Goal: Task Accomplishment & Management: Manage account settings

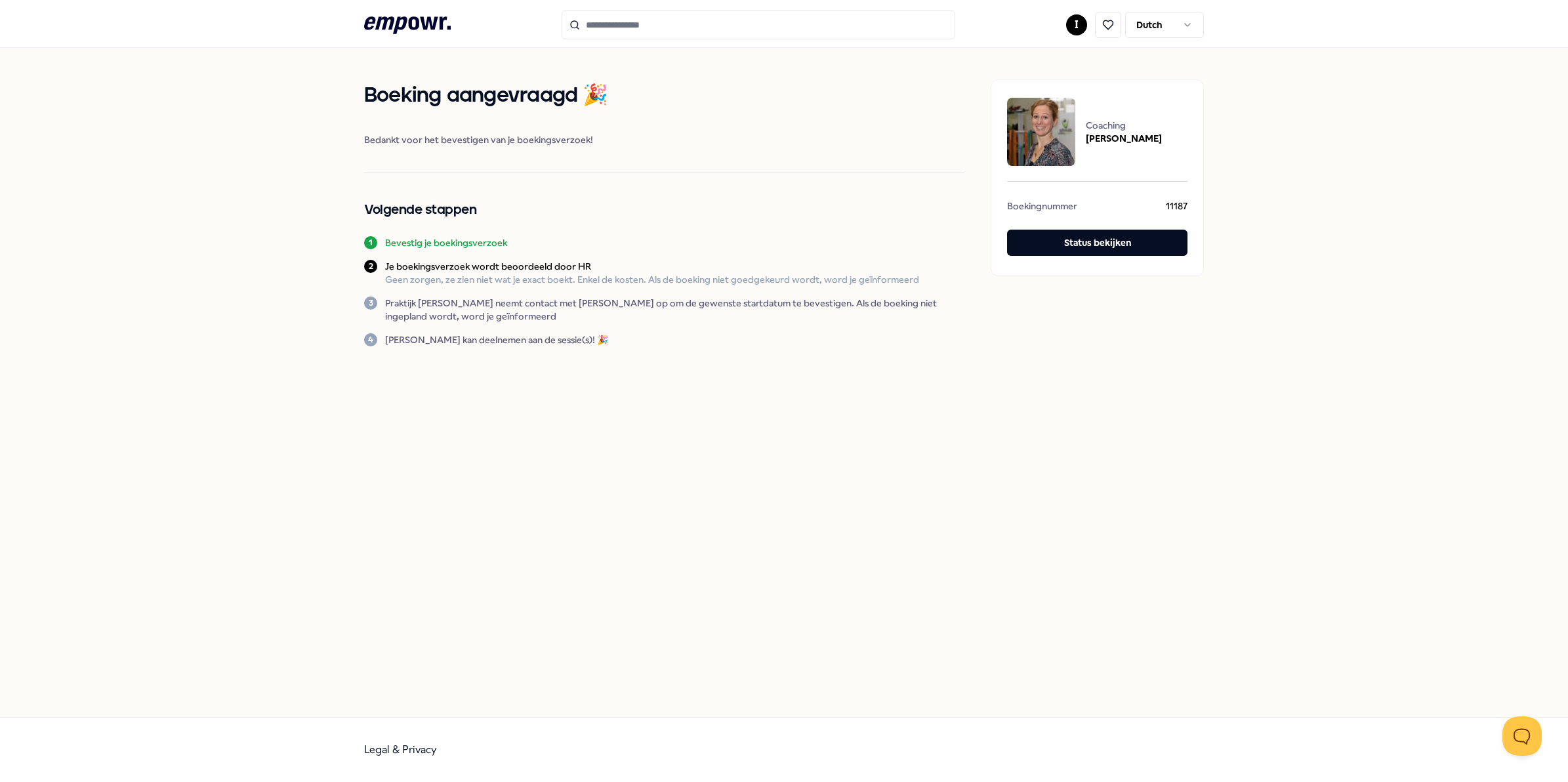
drag, startPoint x: 643, startPoint y: 20, endPoint x: 513, endPoint y: 2, distance: 131.2
click at [520, 3] on header ".empowr-logo_svg__cls-1{fill:#03032f} I Dutch" at bounding box center [784, 24] width 1568 height 48
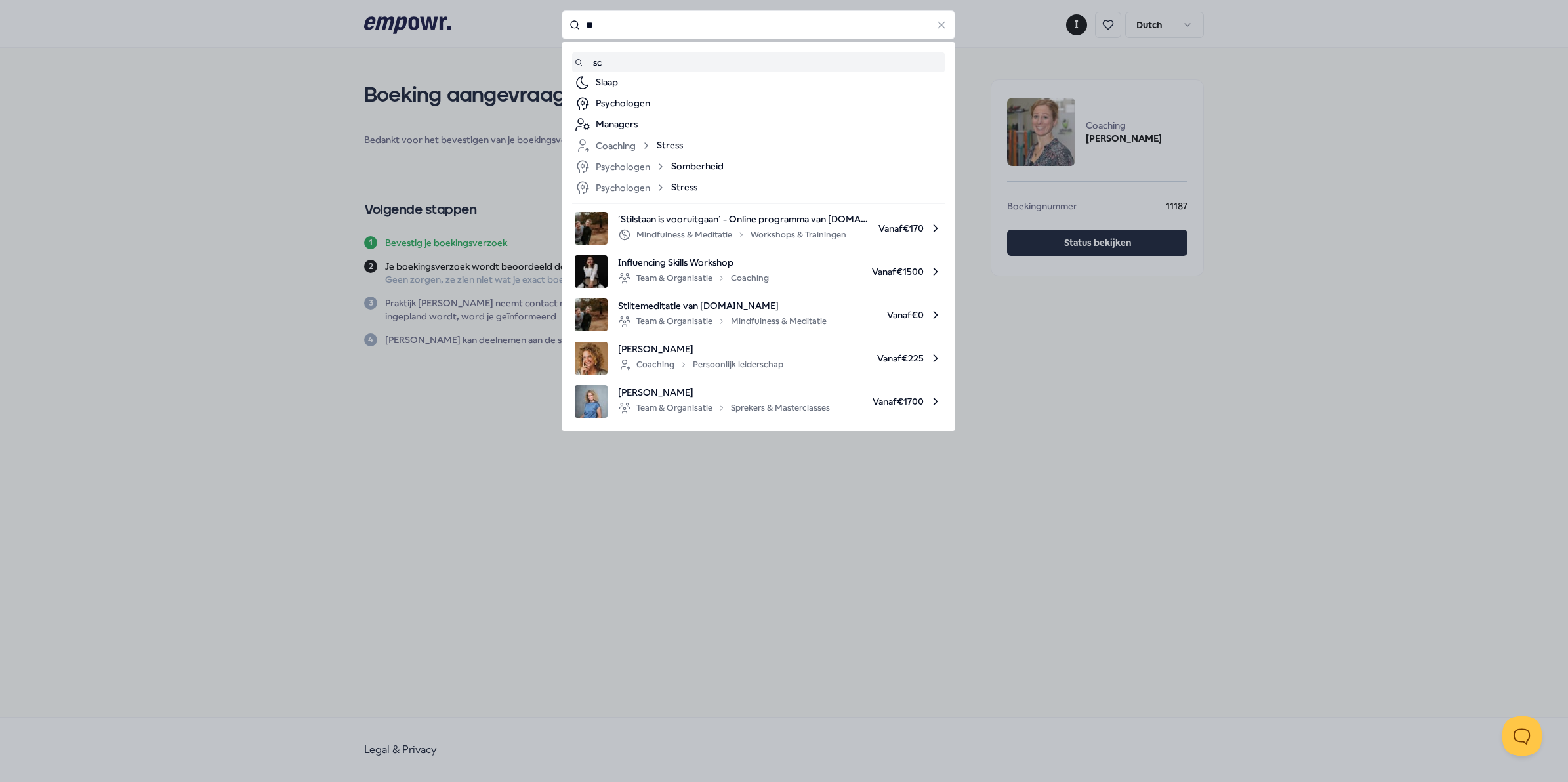
type input "*"
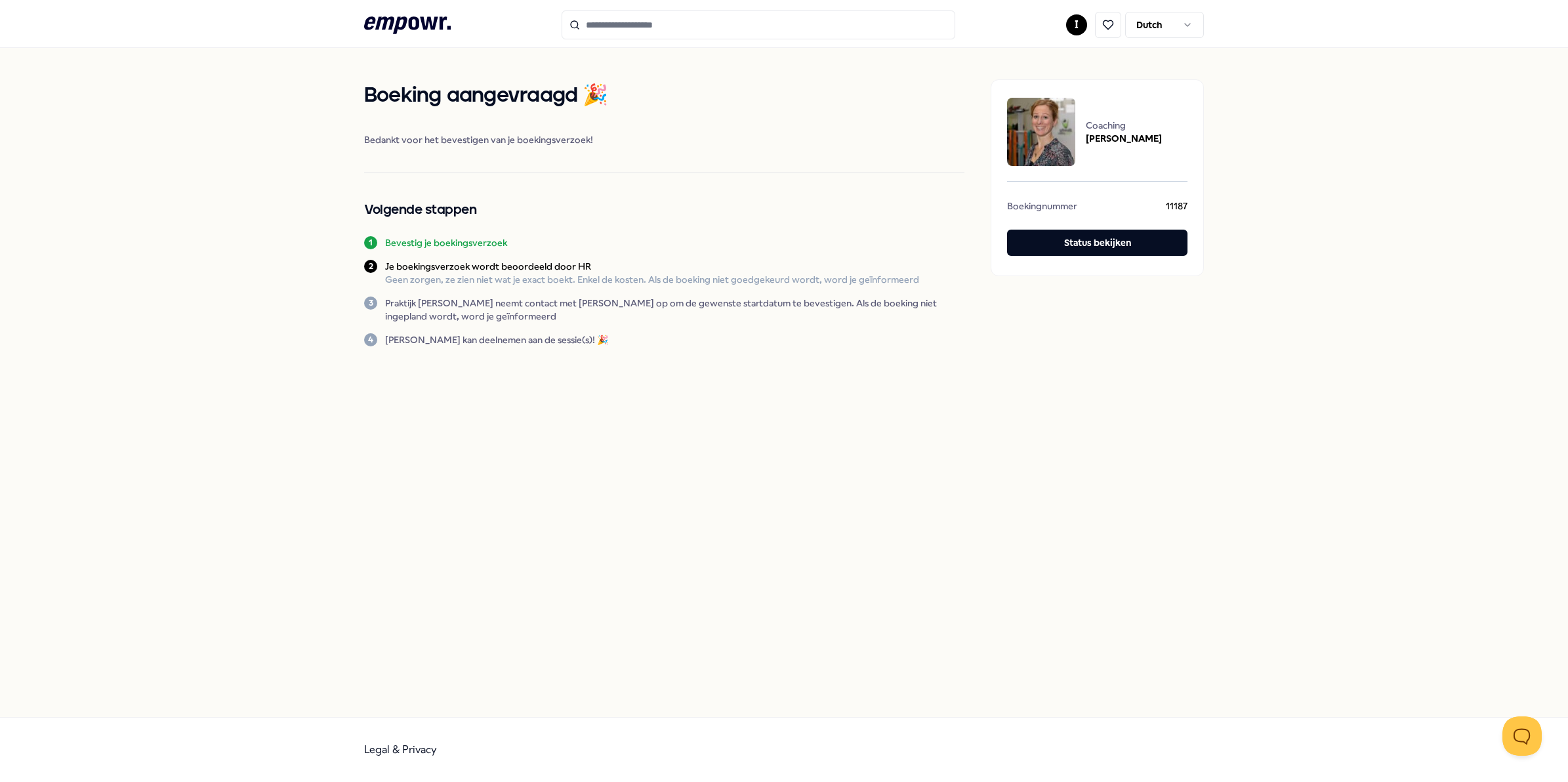
click at [1073, 20] on html ".empowr-logo_svg__cls-1{fill:#03032f} I Dutch Boeking aangevraagd 🎉 Bedankt voo…" at bounding box center [784, 391] width 1568 height 782
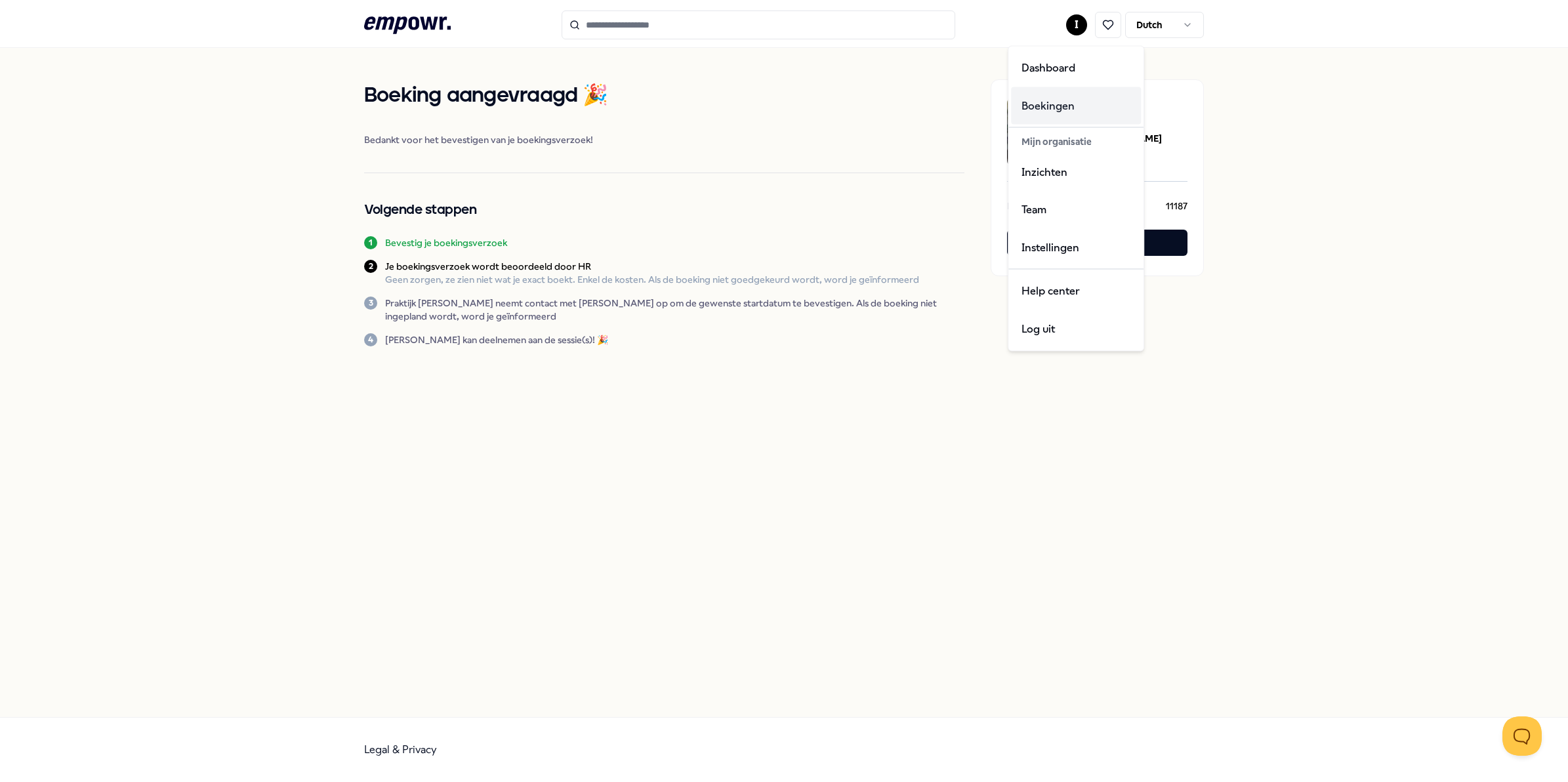
click at [1038, 106] on div "Boekingen" at bounding box center [1076, 105] width 130 height 38
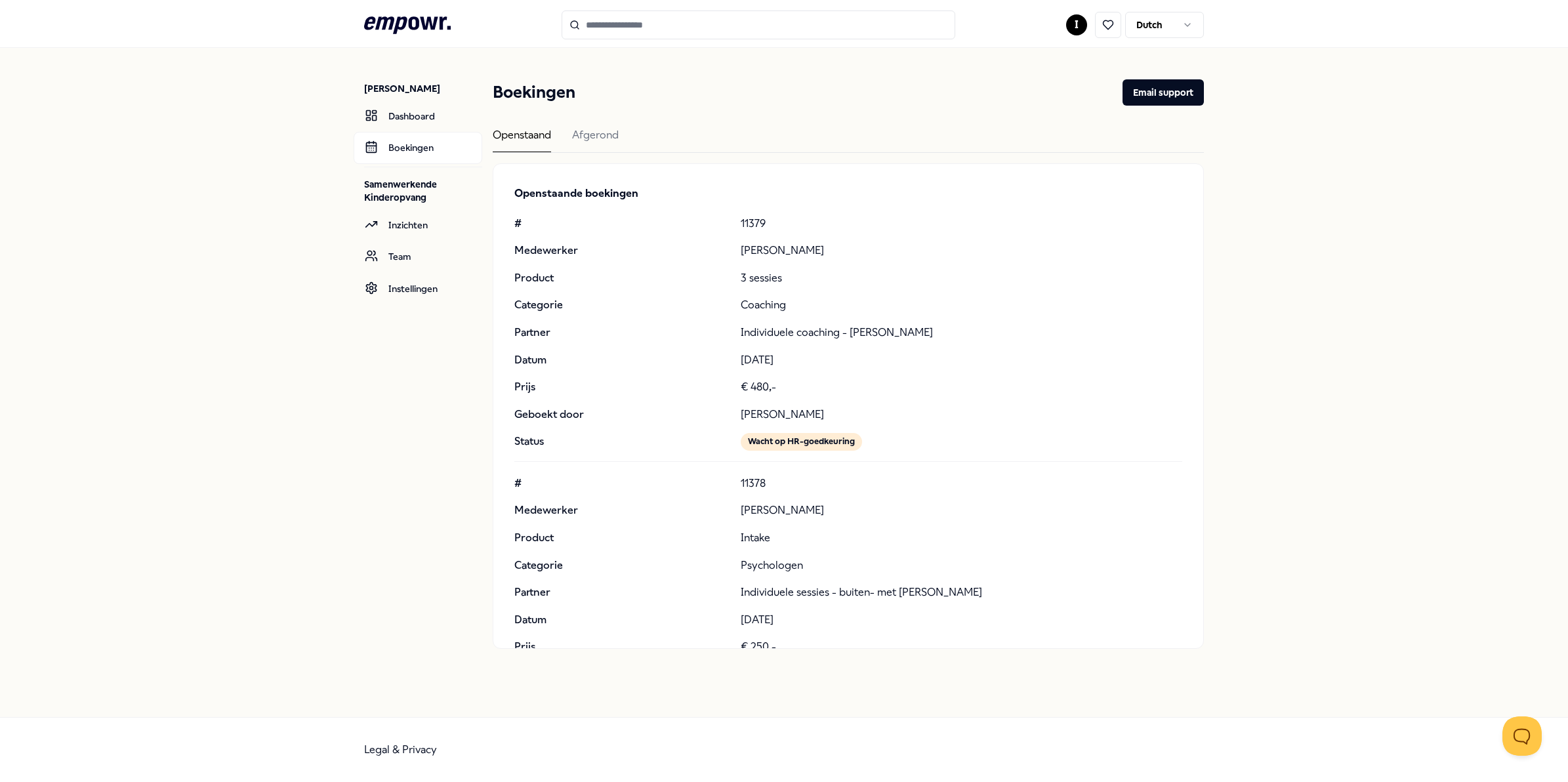
click at [640, 22] on input "Search for products, categories or subcategories" at bounding box center [759, 25] width 394 height 29
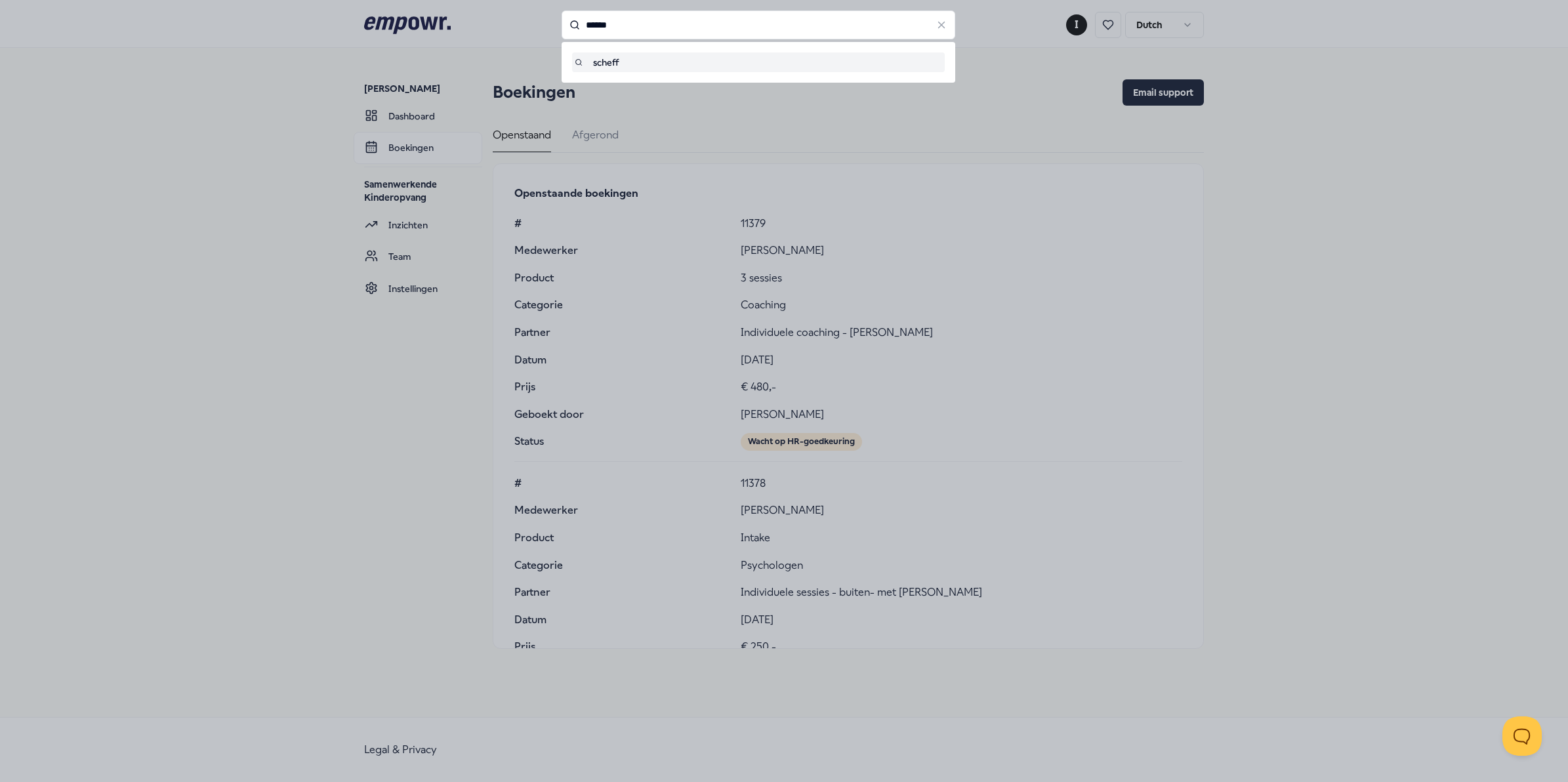
type input "******"
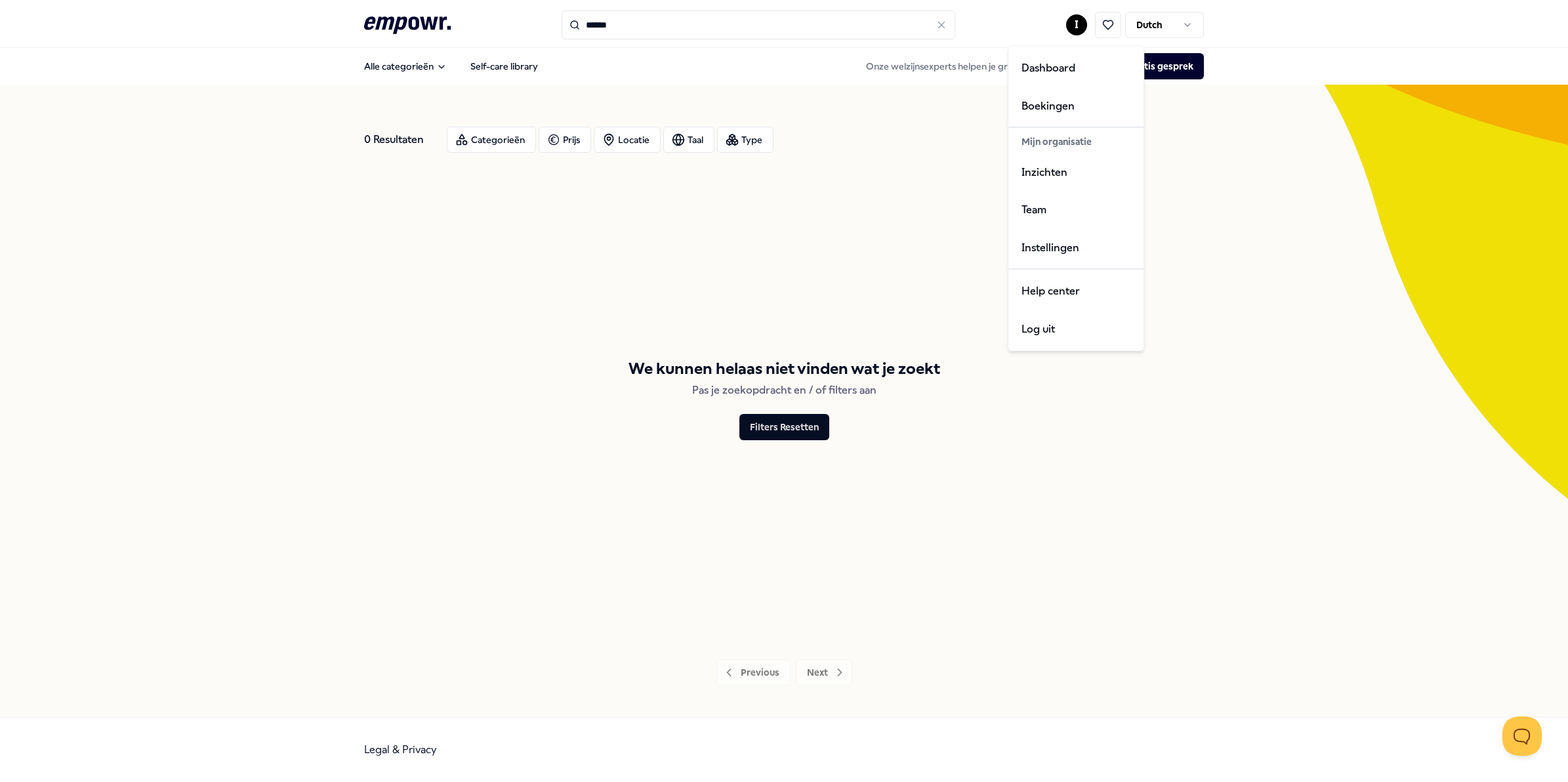
click at [1080, 23] on html ".empowr-logo_svg__cls-1{fill:#03032f} ****** I Dutch Alle categorieën Self-care…" at bounding box center [784, 391] width 1568 height 782
click at [1047, 110] on div "Boekingen" at bounding box center [1076, 105] width 130 height 38
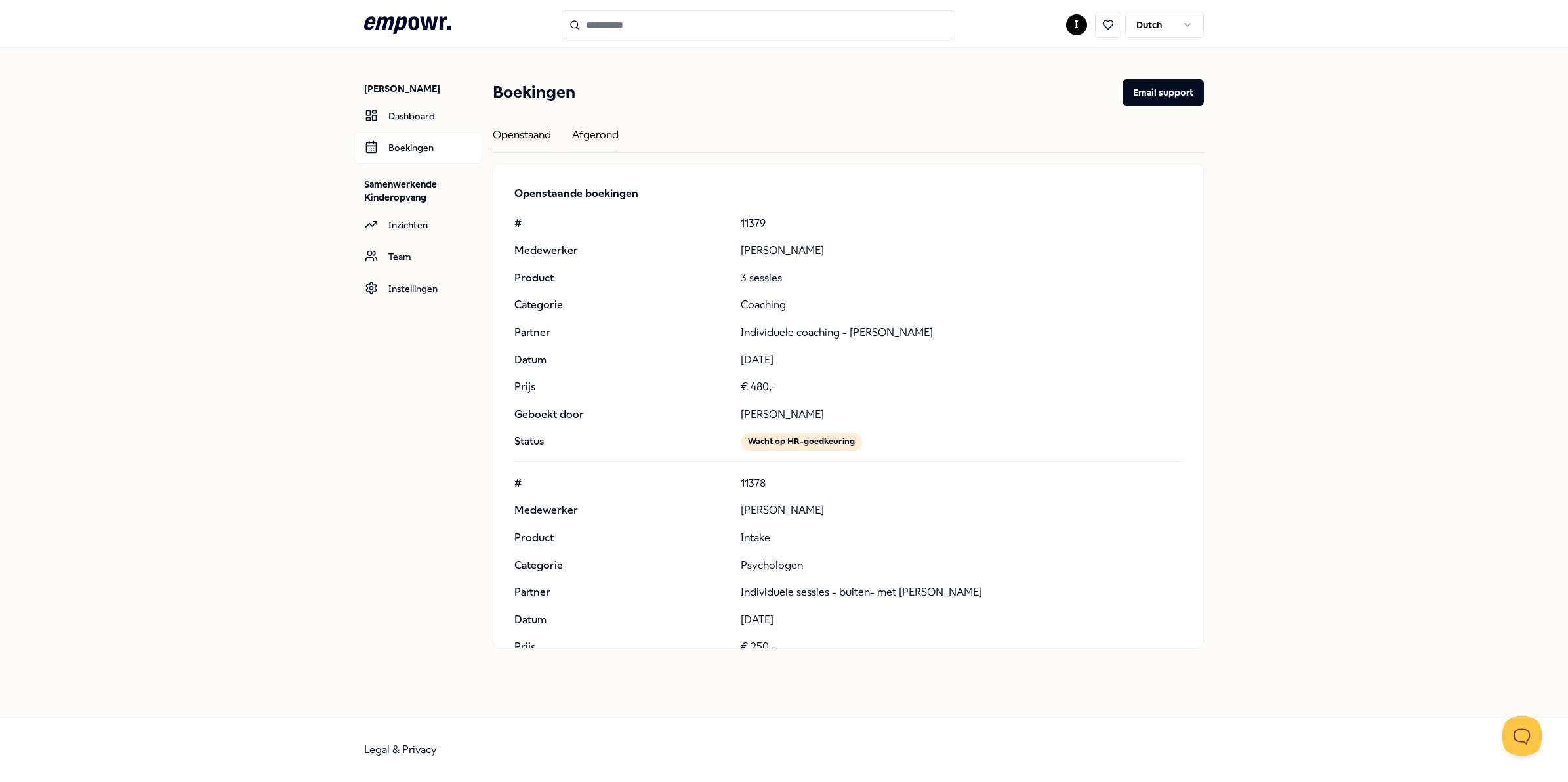
click at [585, 134] on div "Afgerond" at bounding box center [595, 140] width 46 height 25
click at [1396, 207] on div "[PERSON_NAME] Dashboard Boekingen Samenwerkende Kinderopvang Inzichten Team Ins…" at bounding box center [784, 382] width 1568 height 669
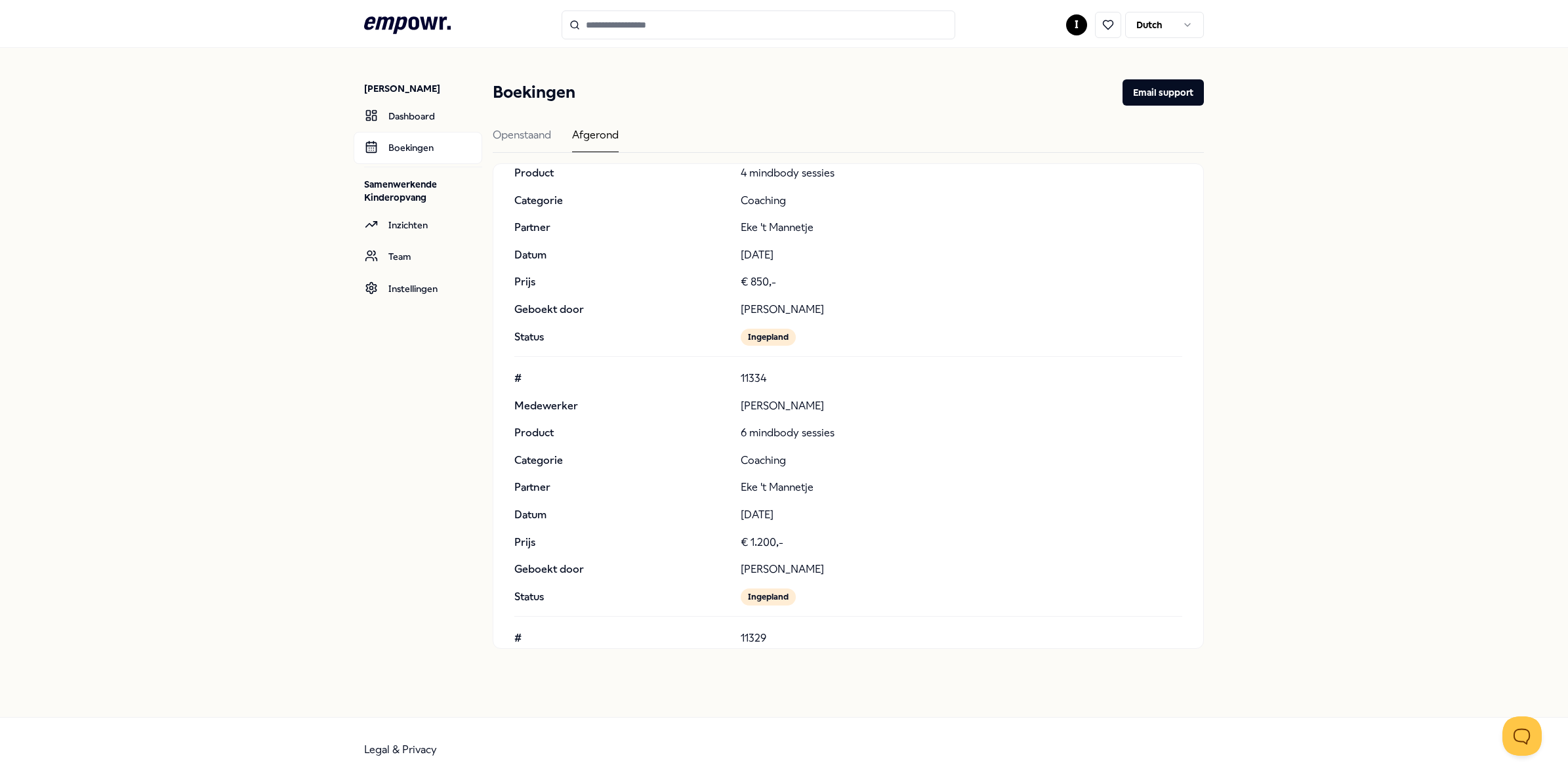
scroll to position [21200, 0]
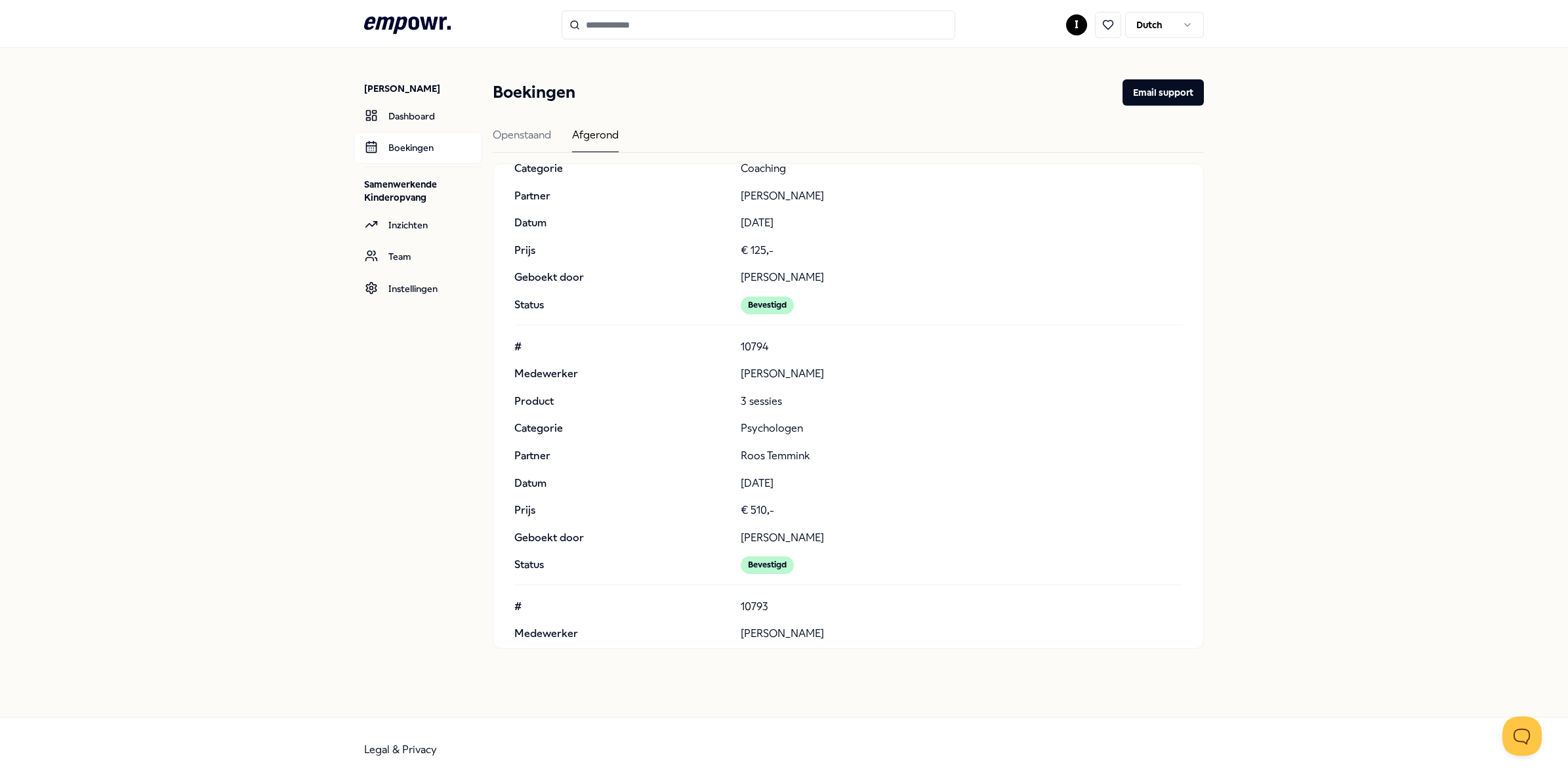
click at [782, 128] on div "Openstaand Afgerond" at bounding box center [848, 140] width 711 height 26
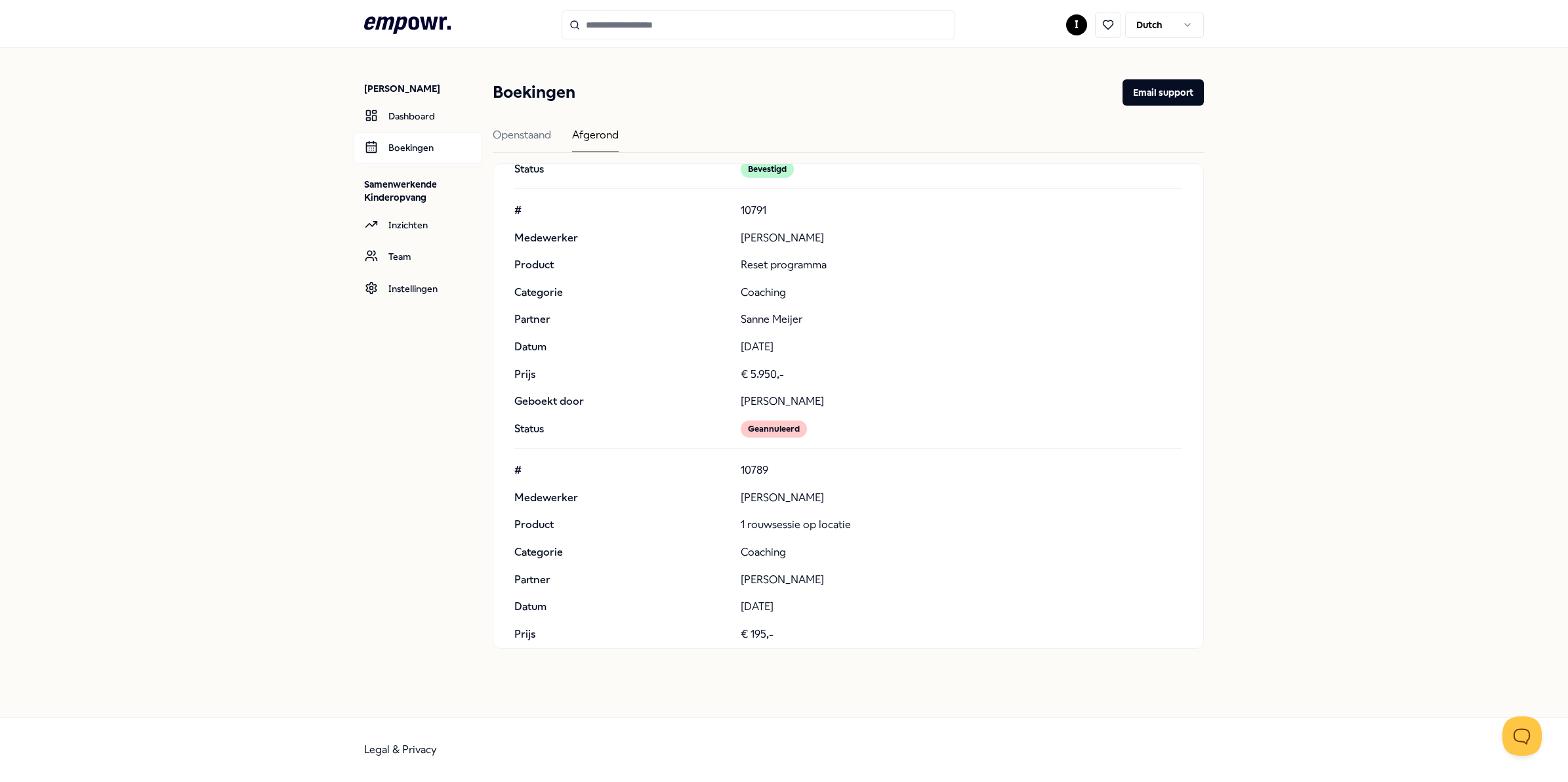
scroll to position [21364, 0]
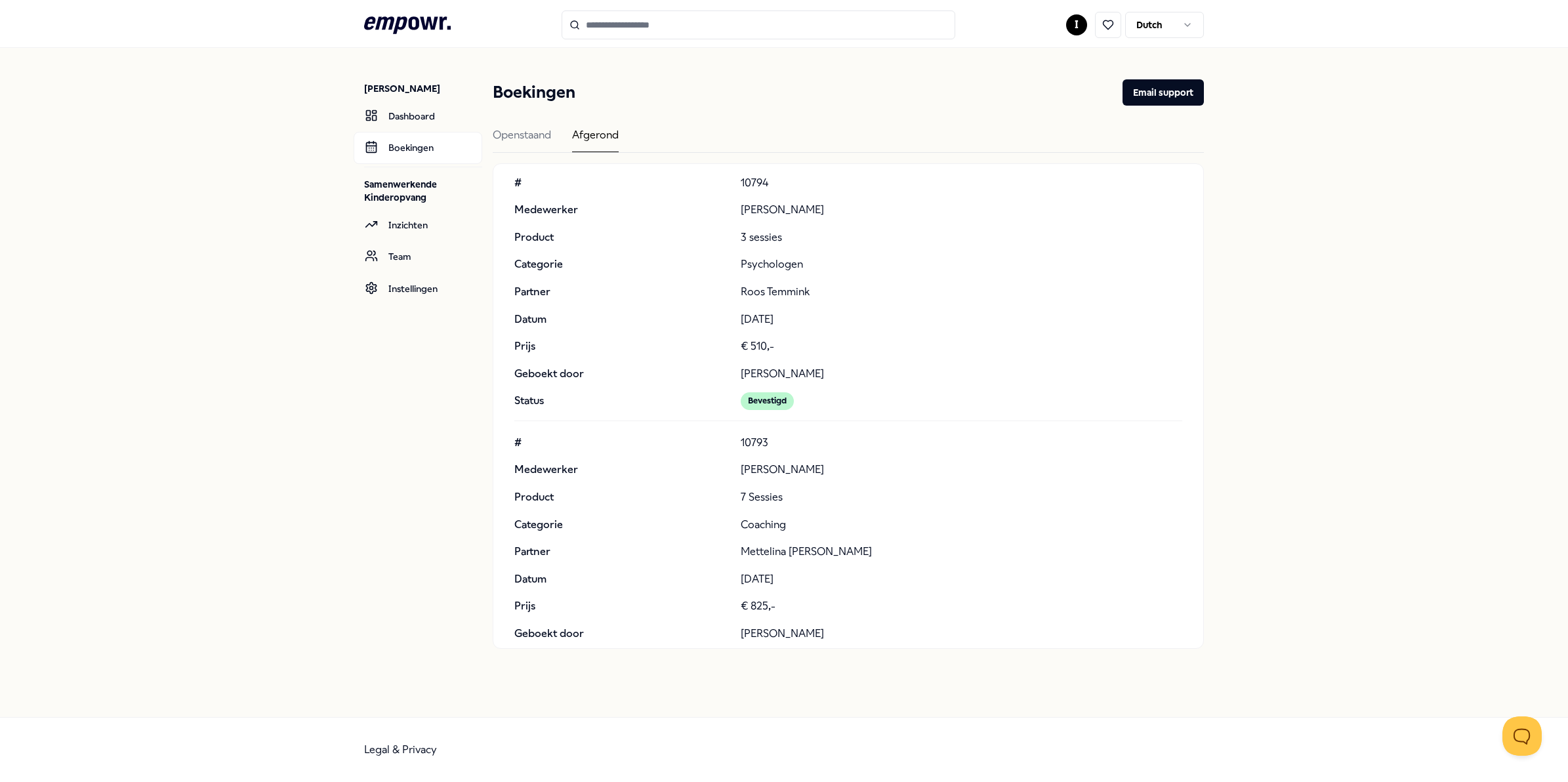
click at [653, 17] on input "Search for products, categories or subcategories" at bounding box center [759, 25] width 394 height 29
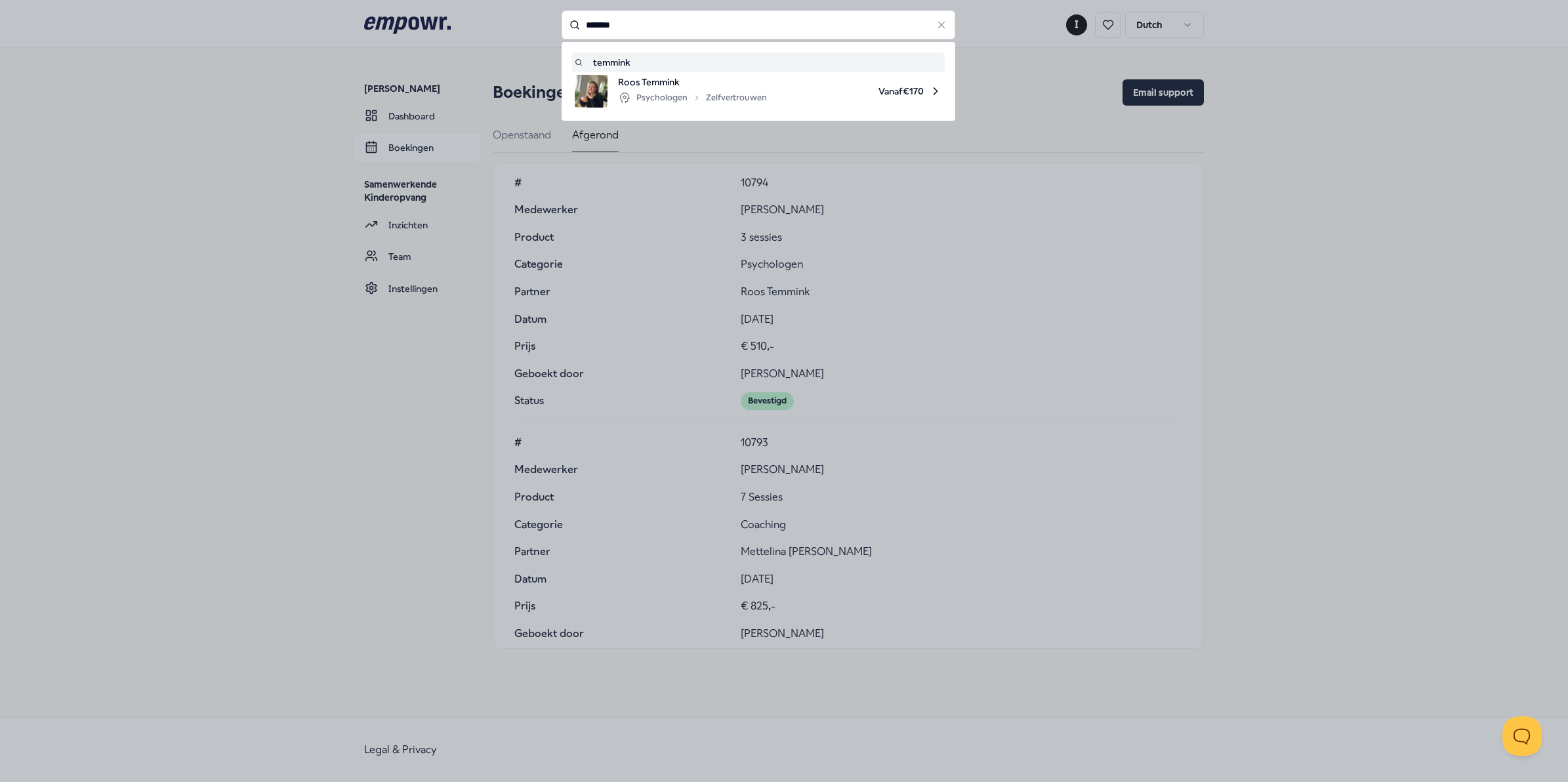
type input "*******"
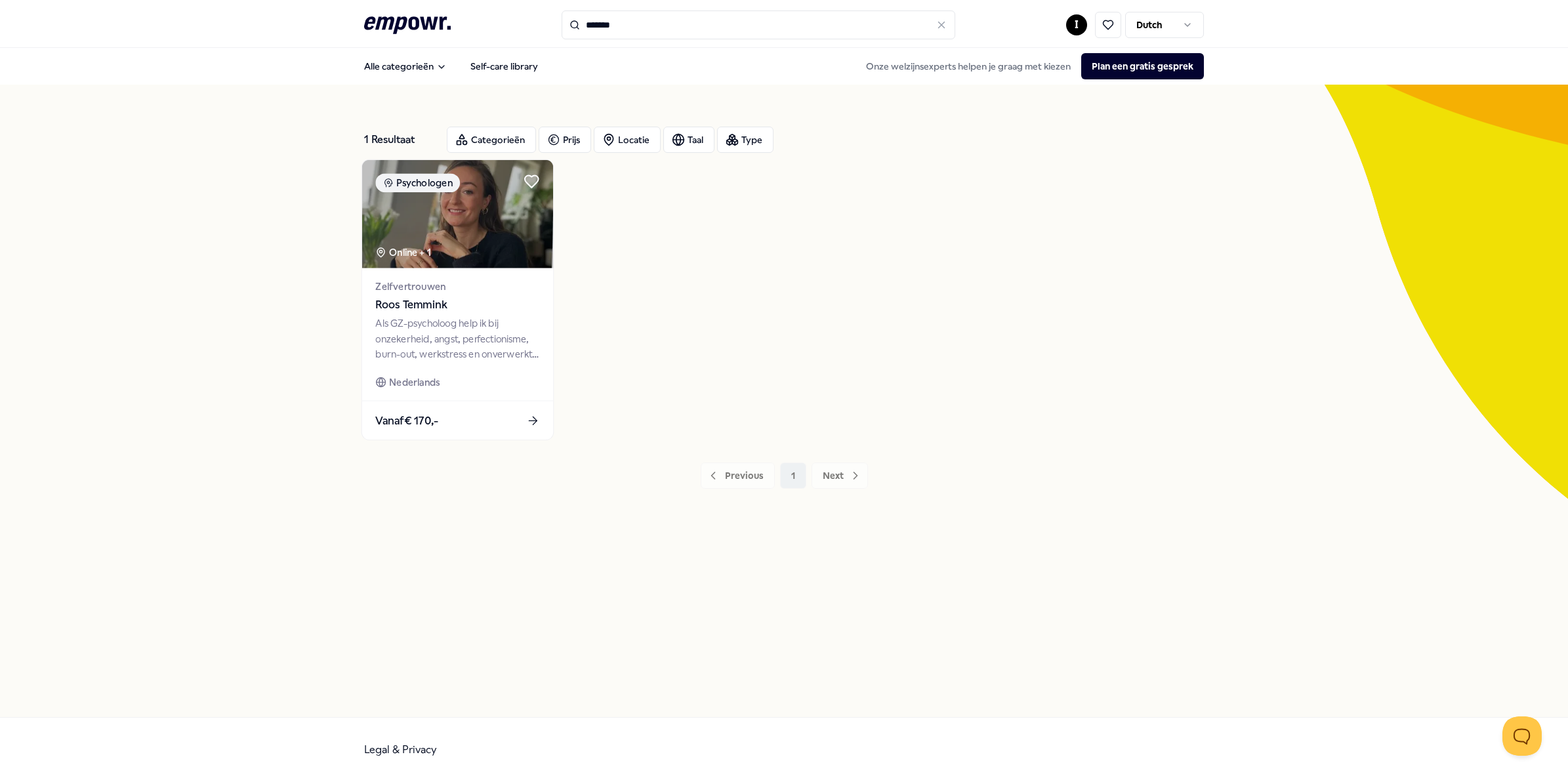
click at [474, 293] on span "Zelfvertrouwen" at bounding box center [457, 287] width 164 height 15
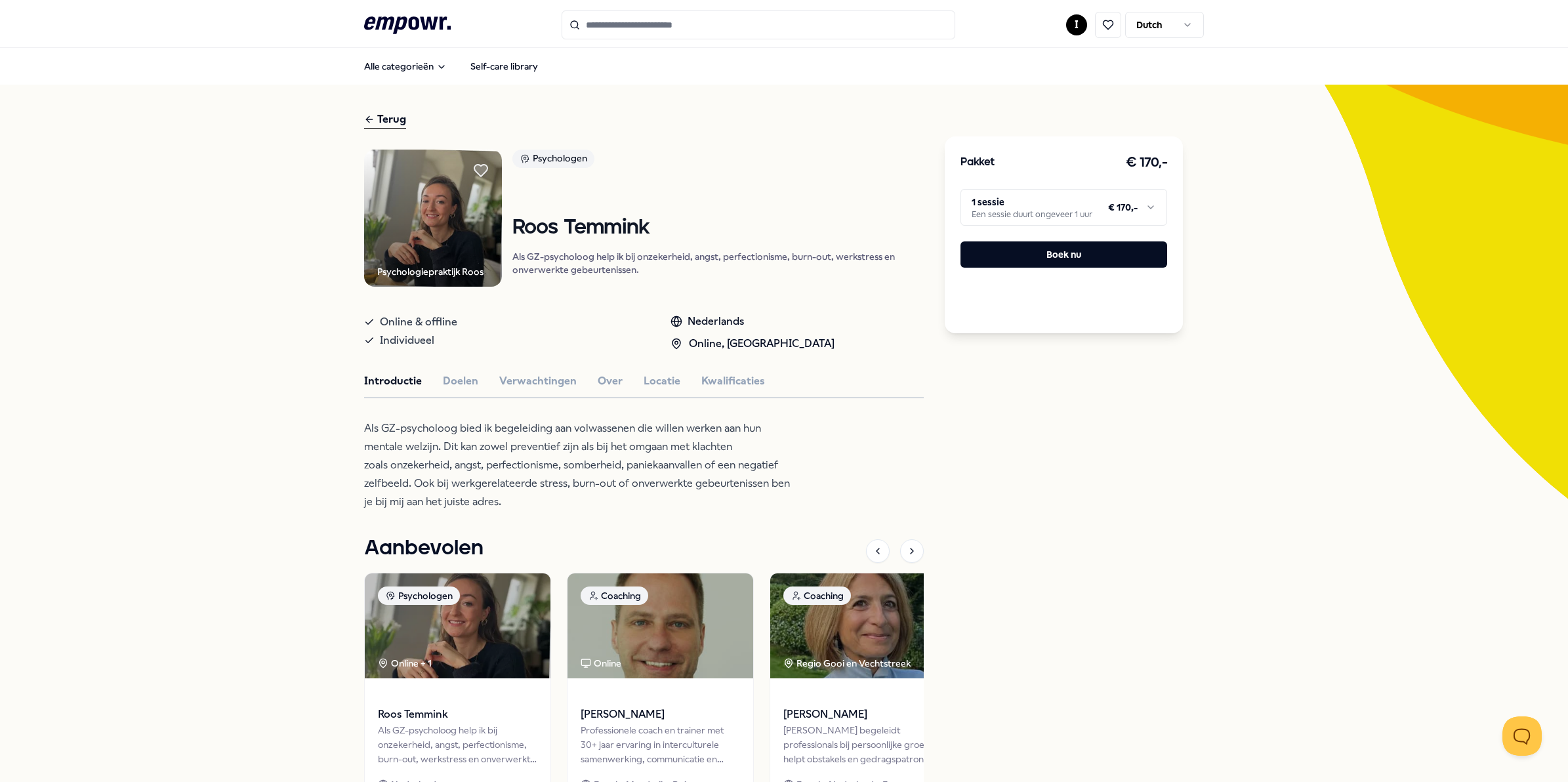
click at [1029, 207] on html ".empowr-logo_svg__cls-1{fill:#03032f} I Dutch Alle categorieën Self-care librar…" at bounding box center [784, 391] width 1568 height 782
click at [457, 379] on button "Doelen" at bounding box center [460, 381] width 35 height 17
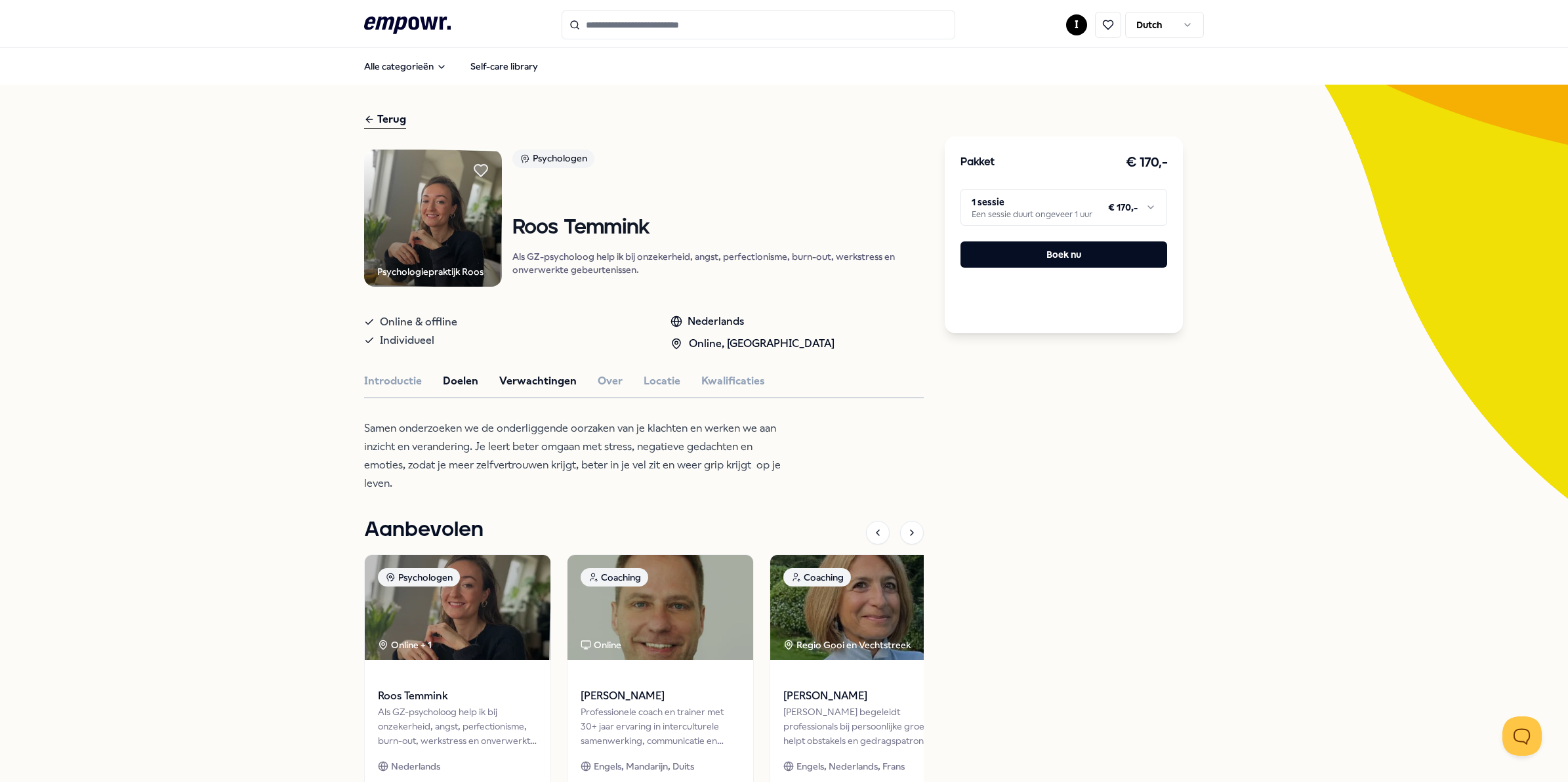
click at [514, 376] on button "Verwachtingen" at bounding box center [538, 381] width 78 height 17
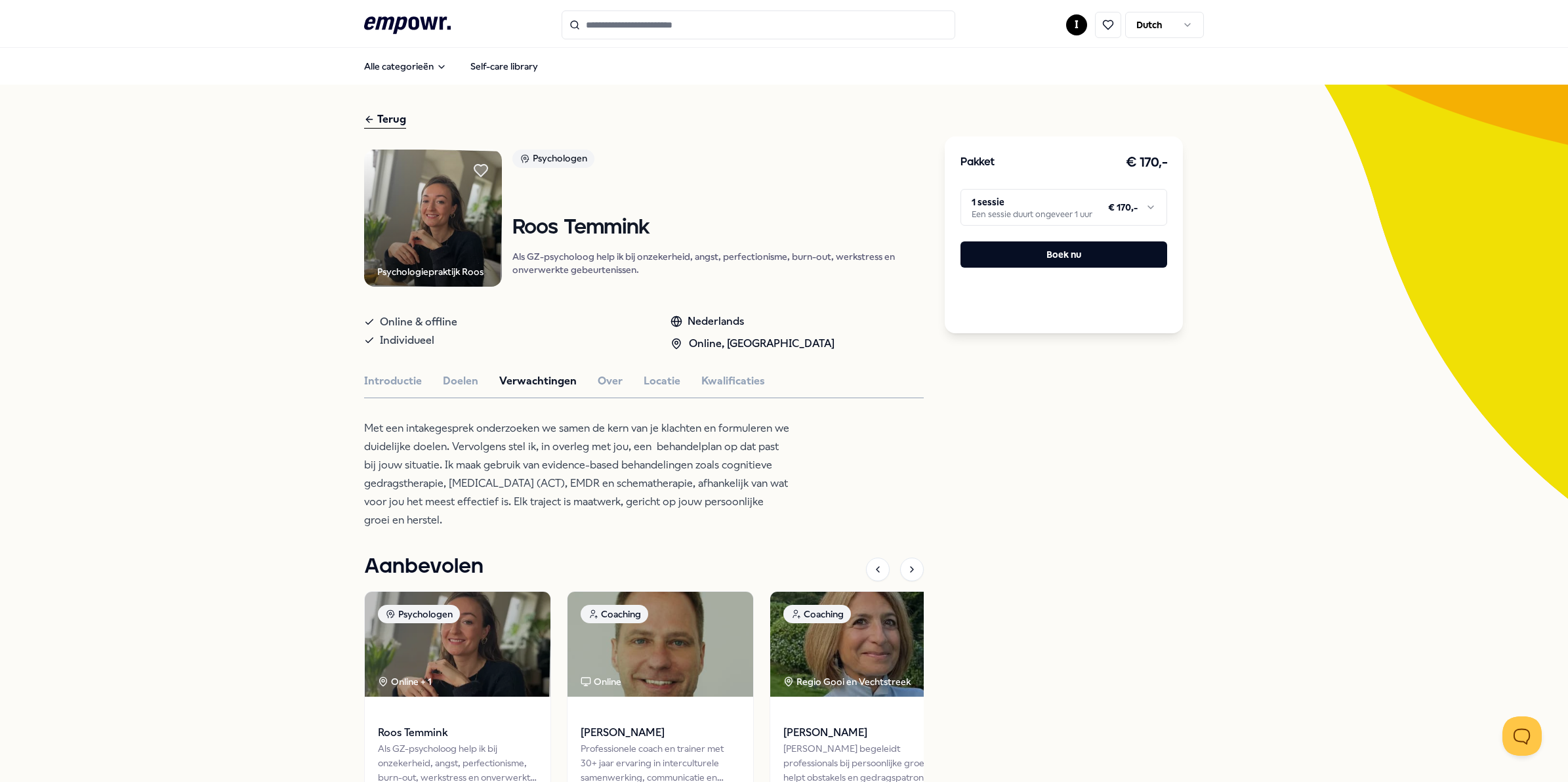
click at [1284, 119] on div "Terug Psychologiepraktijk Roos Psychologen [PERSON_NAME] Als GZ-psycholoog help…" at bounding box center [784, 494] width 1568 height 819
click at [1071, 28] on html ".empowr-logo_svg__cls-1{fill:#03032f} I Dutch Alle categorieën Self-care librar…" at bounding box center [784, 391] width 1568 height 782
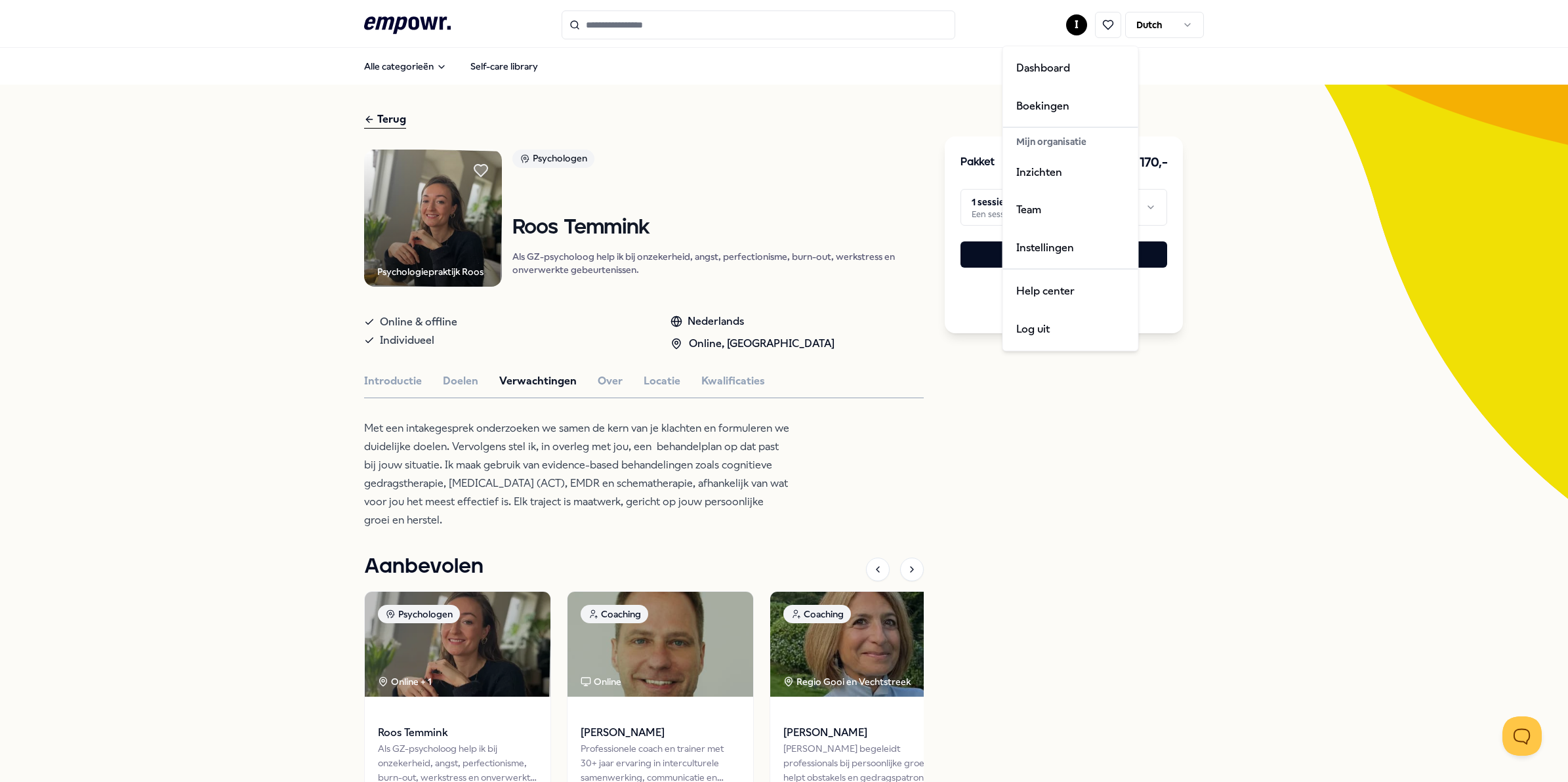
click at [934, 93] on html ".empowr-logo_svg__cls-1{fill:#03032f} I Dutch Alle categorieën Self-care librar…" at bounding box center [784, 391] width 1568 height 782
click at [1073, 26] on html ".empowr-logo_svg__cls-1{fill:#03032f} I Dutch Alle categorieën Self-care librar…" at bounding box center [784, 391] width 1568 height 782
click at [1041, 109] on div "Boekingen" at bounding box center [1070, 105] width 130 height 38
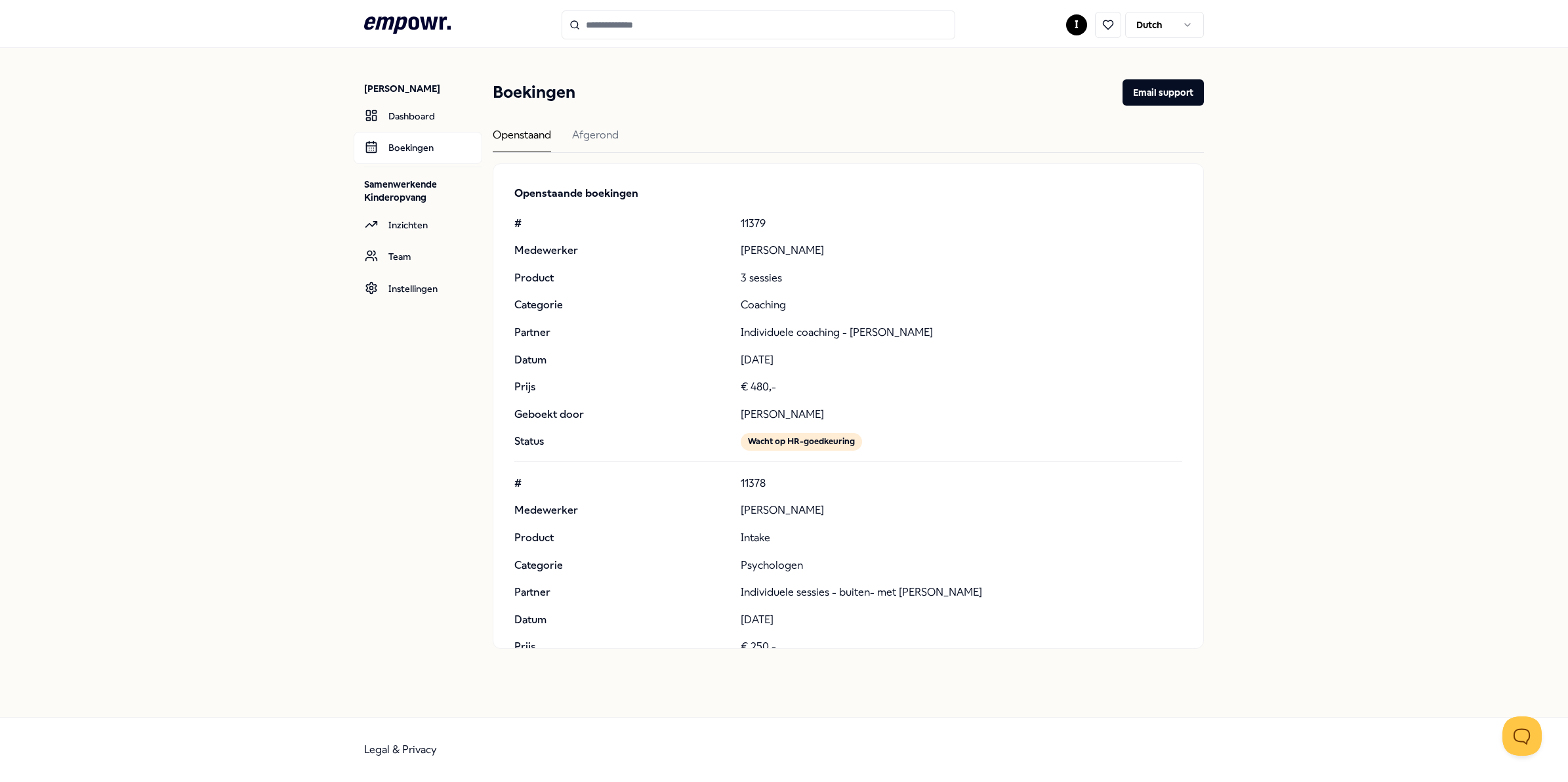
click at [522, 130] on div "Openstaand" at bounding box center [522, 140] width 58 height 25
click at [607, 135] on div "Afgerond" at bounding box center [595, 140] width 46 height 25
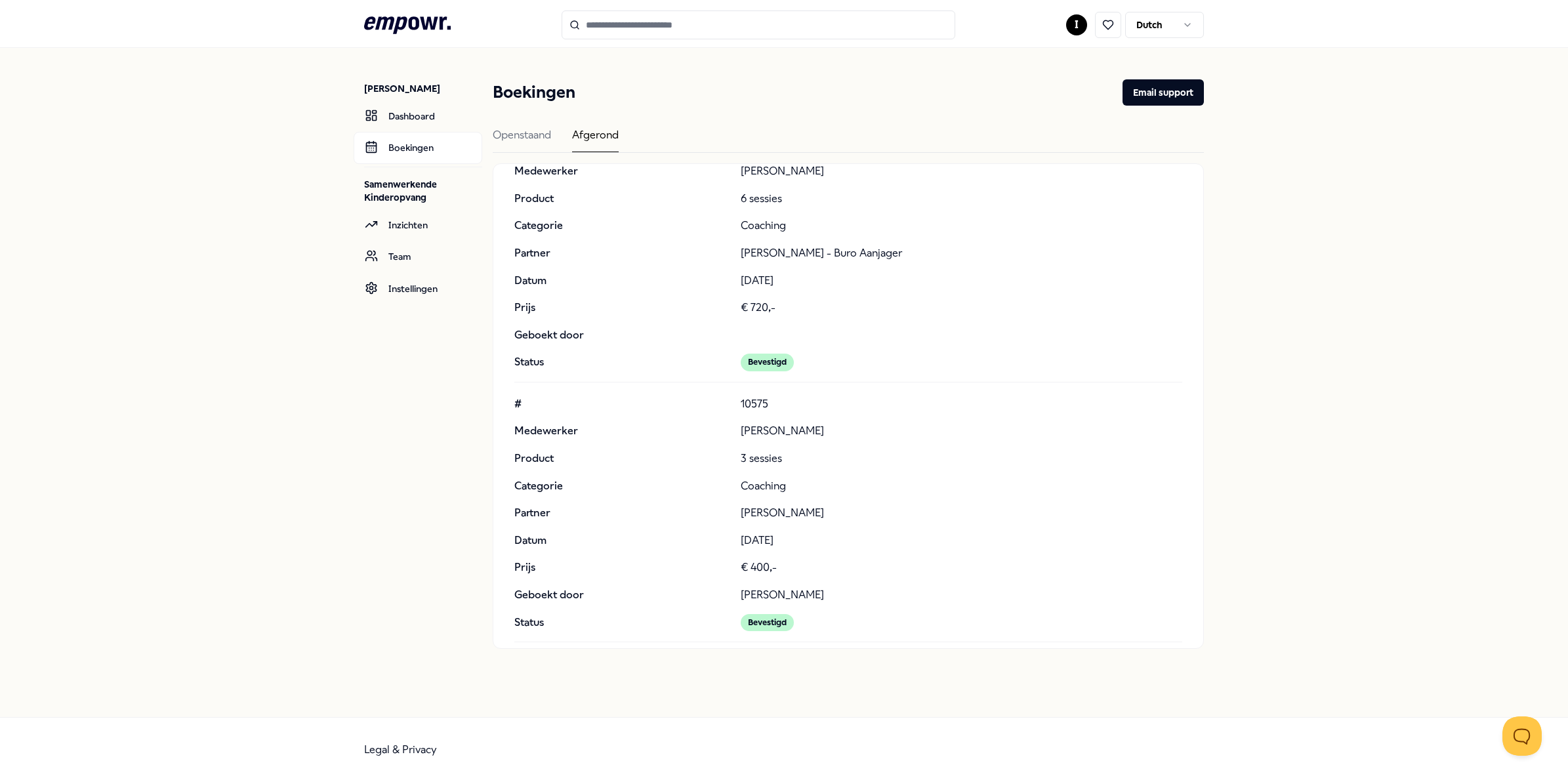
scroll to position [28912, 0]
